Goal: Task Accomplishment & Management: Manage account settings

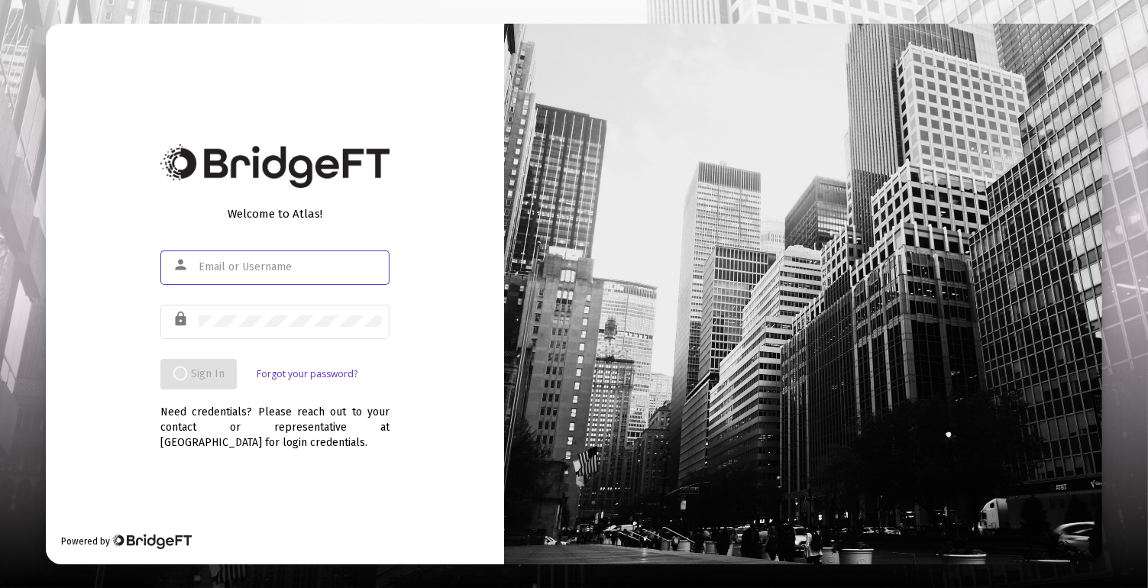
click at [332, 266] on input "text" at bounding box center [290, 267] width 183 height 12
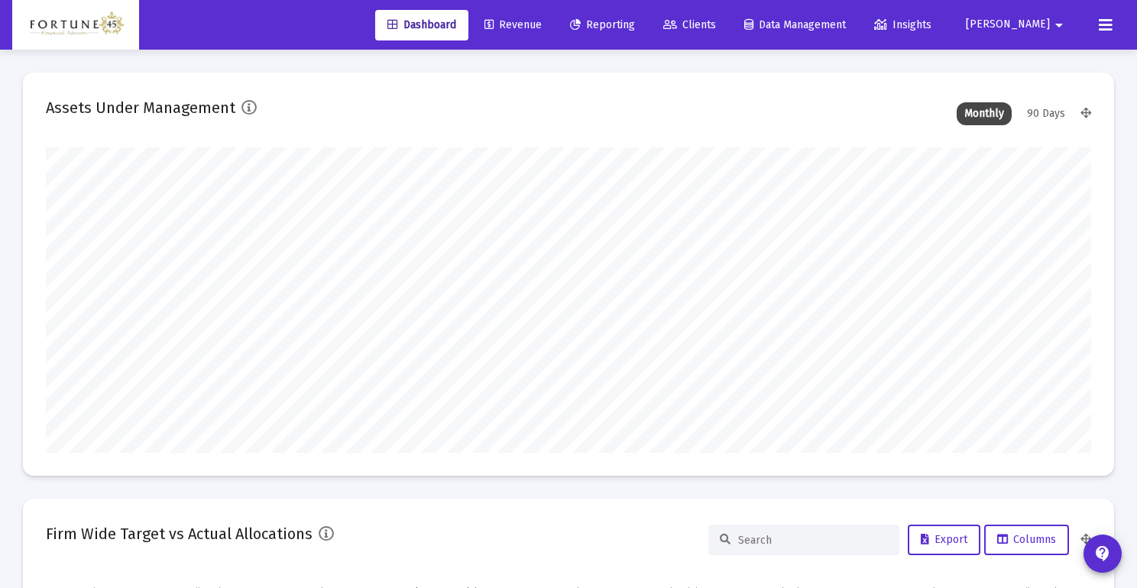
scroll to position [306, 1045]
click at [716, 21] on span "Clients" at bounding box center [689, 24] width 53 height 13
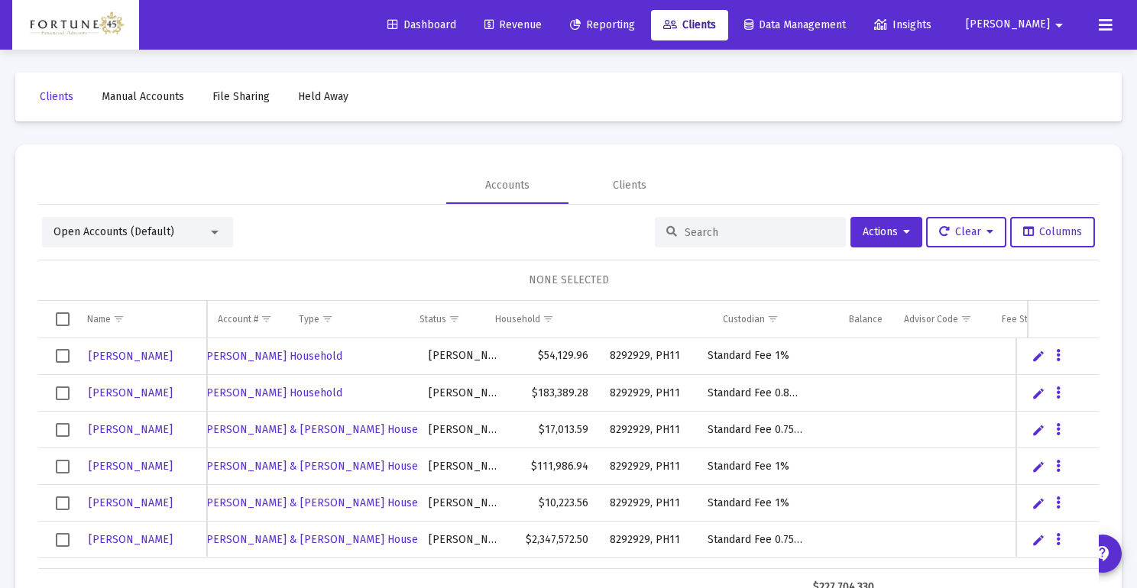
scroll to position [0, 305]
click at [766, 324] on span "Show filter options for column 'Fee Structure(s)'" at bounding box center [771, 318] width 11 height 11
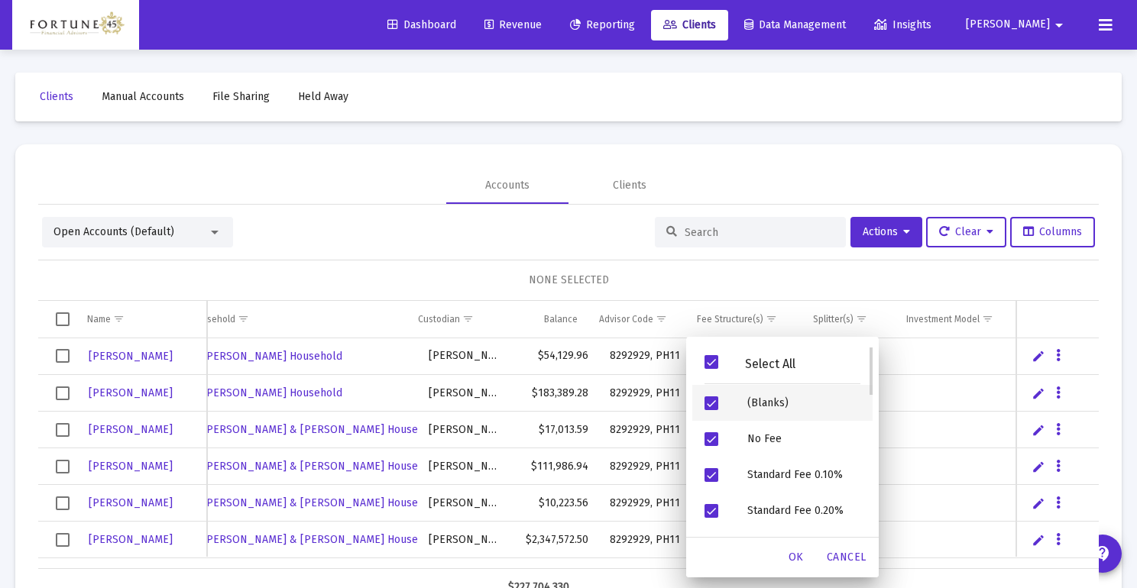
click at [711, 403] on span "Filter options" at bounding box center [711, 404] width 14 height 14
click at [712, 358] on span "Filter options" at bounding box center [711, 362] width 14 height 14
click at [713, 410] on span "Filter options" at bounding box center [711, 404] width 14 height 14
click at [792, 554] on span "OK" at bounding box center [796, 557] width 15 height 13
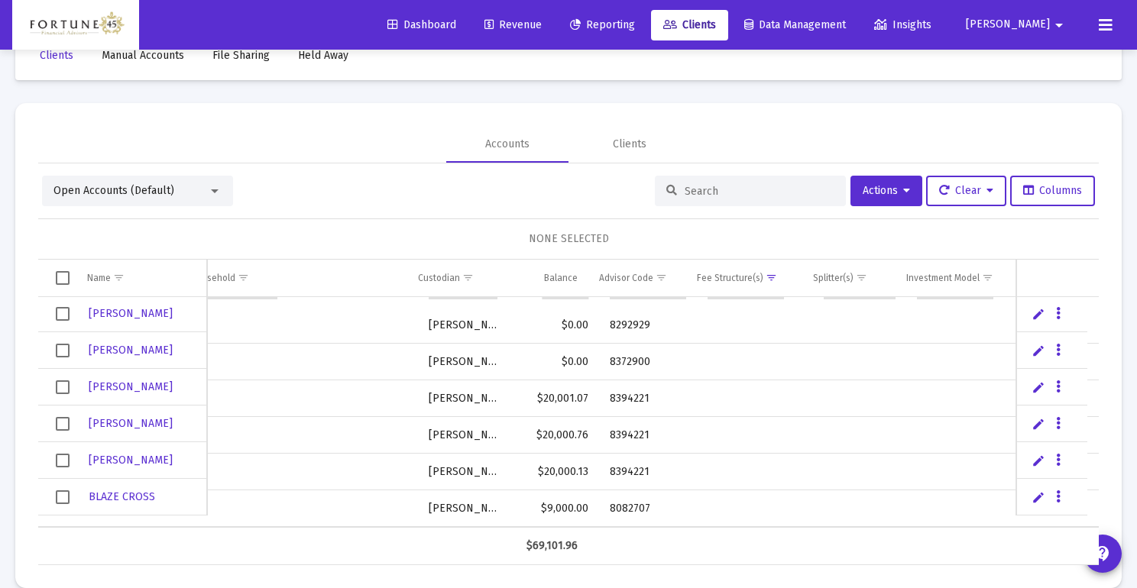
scroll to position [64, 0]
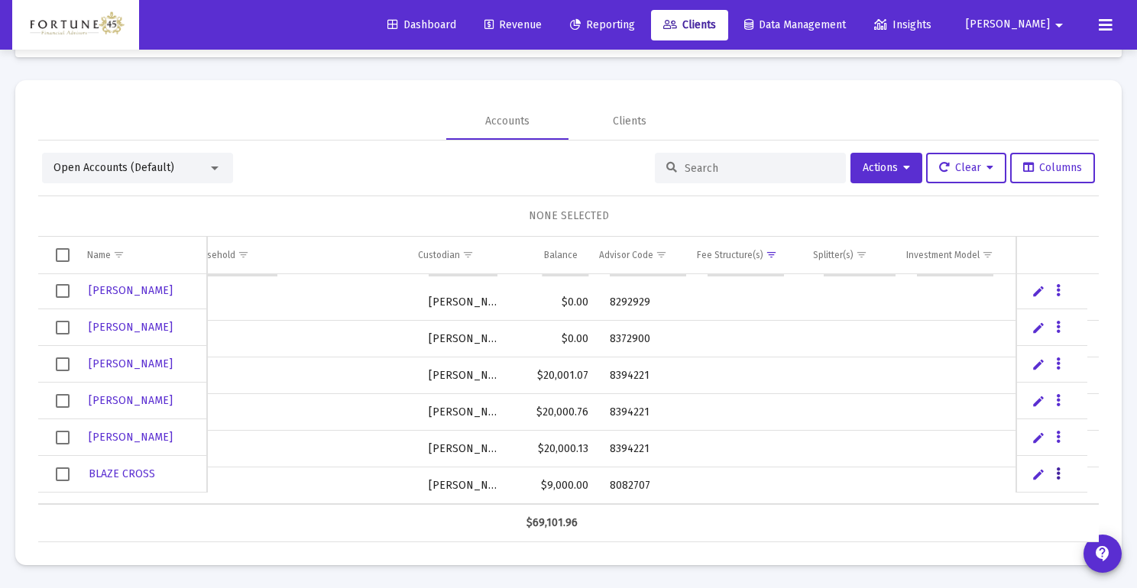
click at [1057, 473] on icon "Data grid" at bounding box center [1058, 474] width 5 height 18
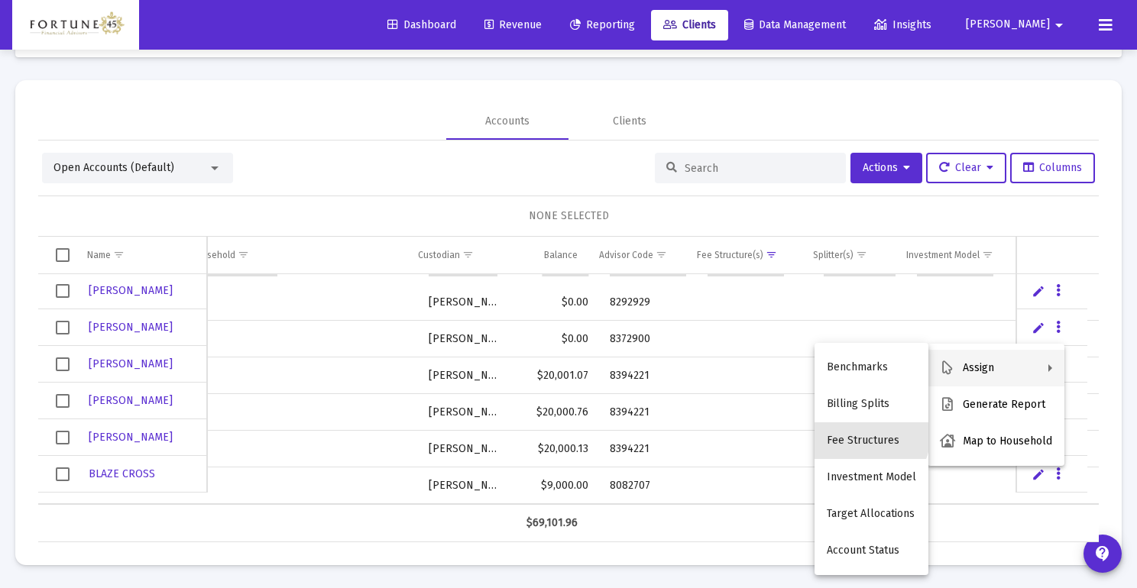
click at [863, 435] on button "Fee Structures" at bounding box center [872, 441] width 114 height 37
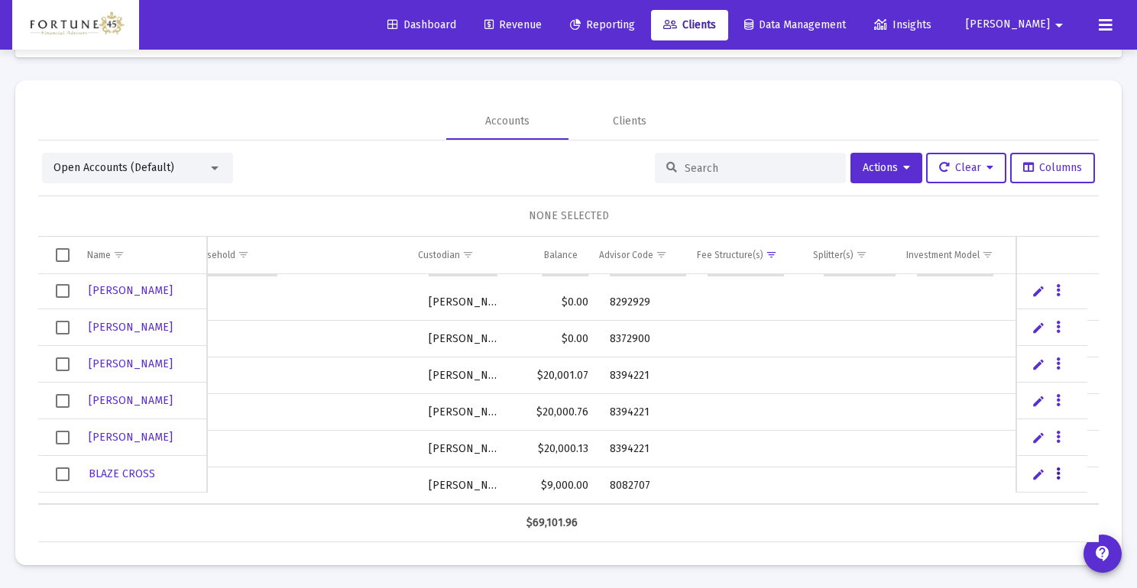
scroll to position [0, 0]
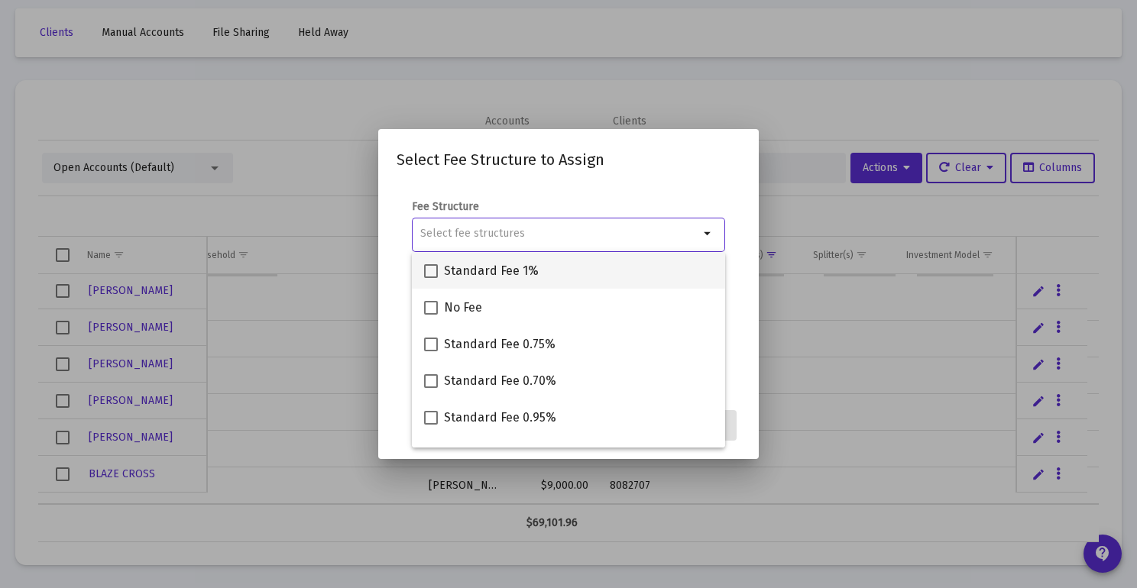
click at [431, 273] on span at bounding box center [431, 271] width 14 height 14
click at [431, 278] on input "Standard Fee 1%" at bounding box center [430, 278] width 1 height 1
checkbox input "true"
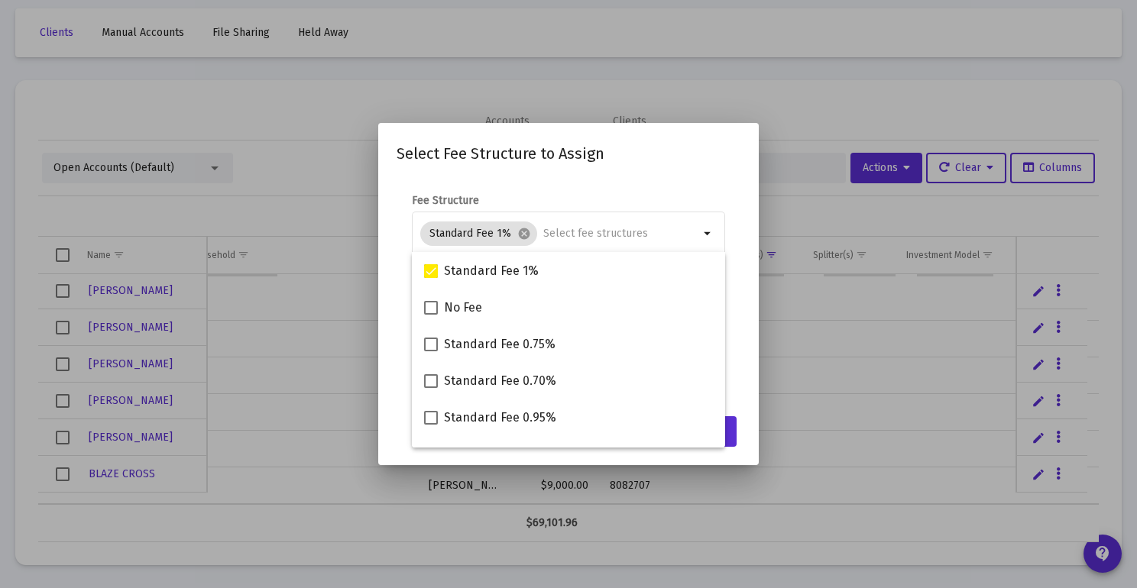
click at [721, 189] on mat-dialog-content "Fee Structure Standard Fee 1% cancel arrow_drop_down Notes You are assigning 1 …" at bounding box center [568, 292] width 381 height 228
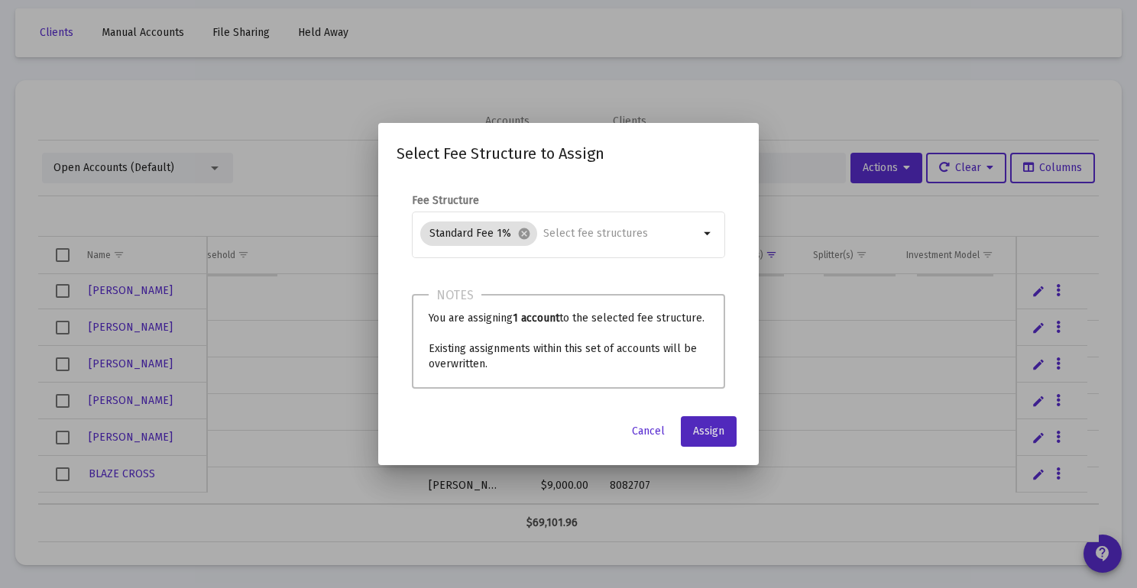
click at [705, 433] on span "Assign" at bounding box center [708, 431] width 31 height 13
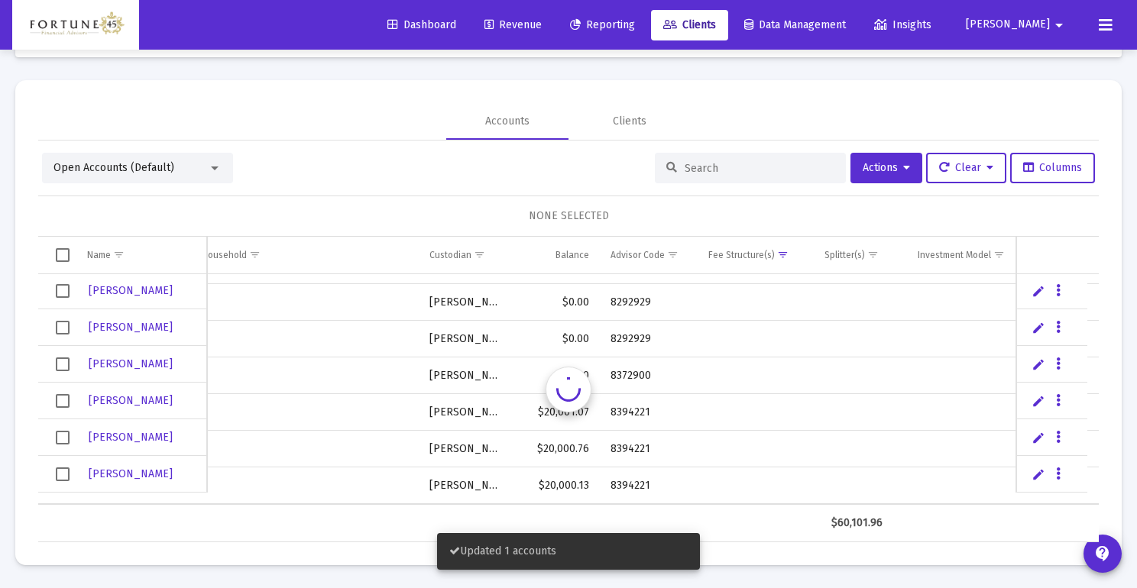
scroll to position [0, 293]
